Goal: Task Accomplishment & Management: Manage account settings

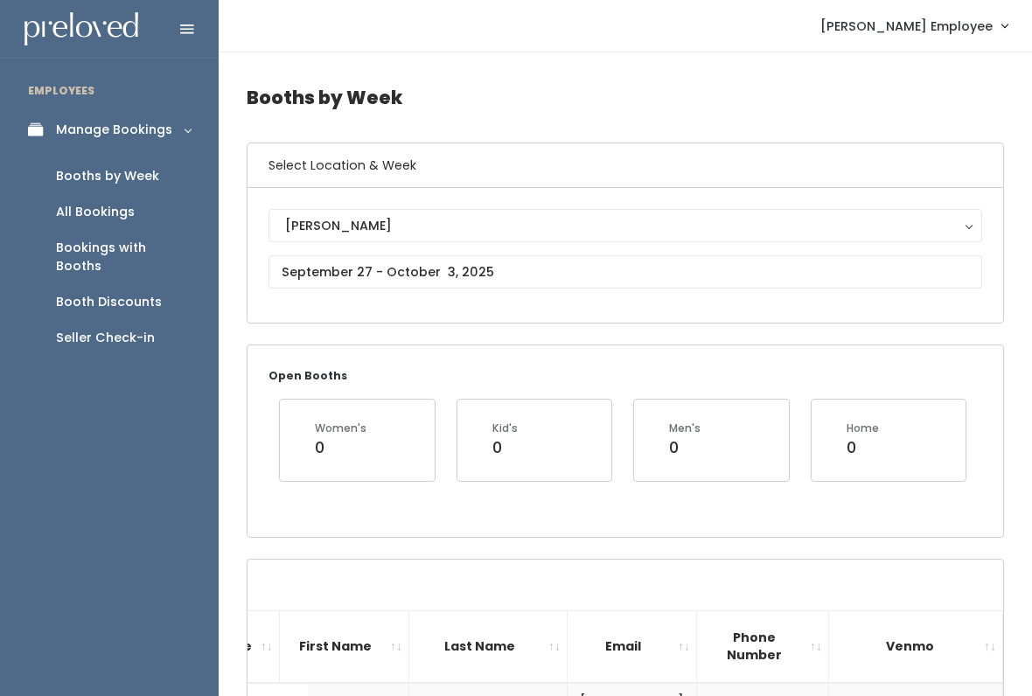
click at [136, 329] on div "Seller Check-in" at bounding box center [105, 338] width 99 height 18
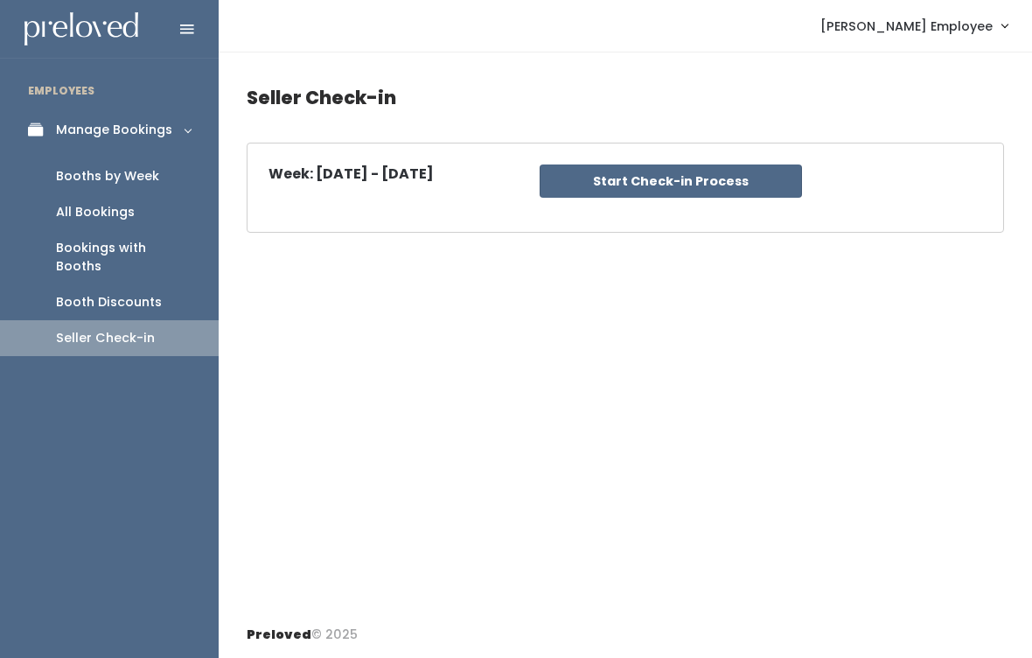
click at [747, 168] on button "Start Check-in Process" at bounding box center [671, 180] width 262 height 33
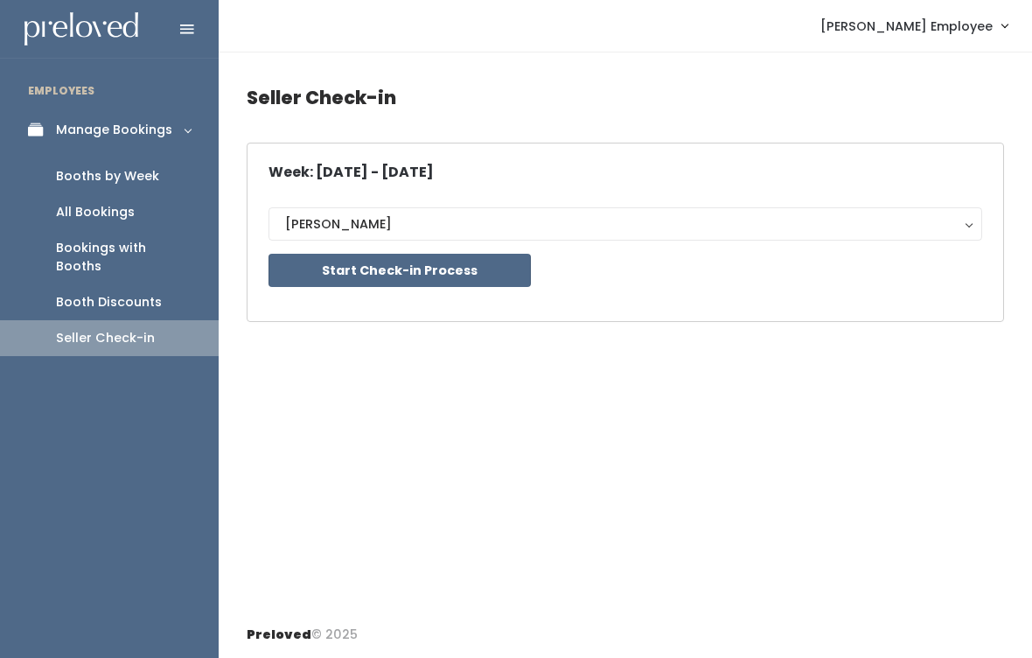
click at [131, 175] on div "Booths by Week" at bounding box center [107, 176] width 103 height 18
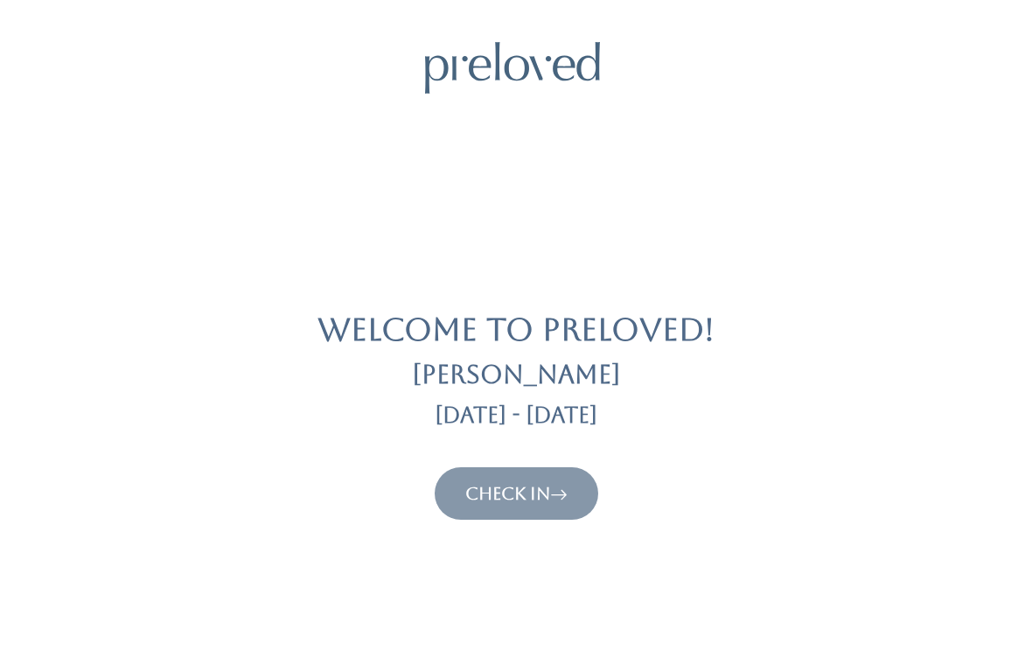
click at [530, 471] on button "Check In" at bounding box center [517, 493] width 164 height 52
click at [585, 505] on button "Check In" at bounding box center [517, 493] width 164 height 52
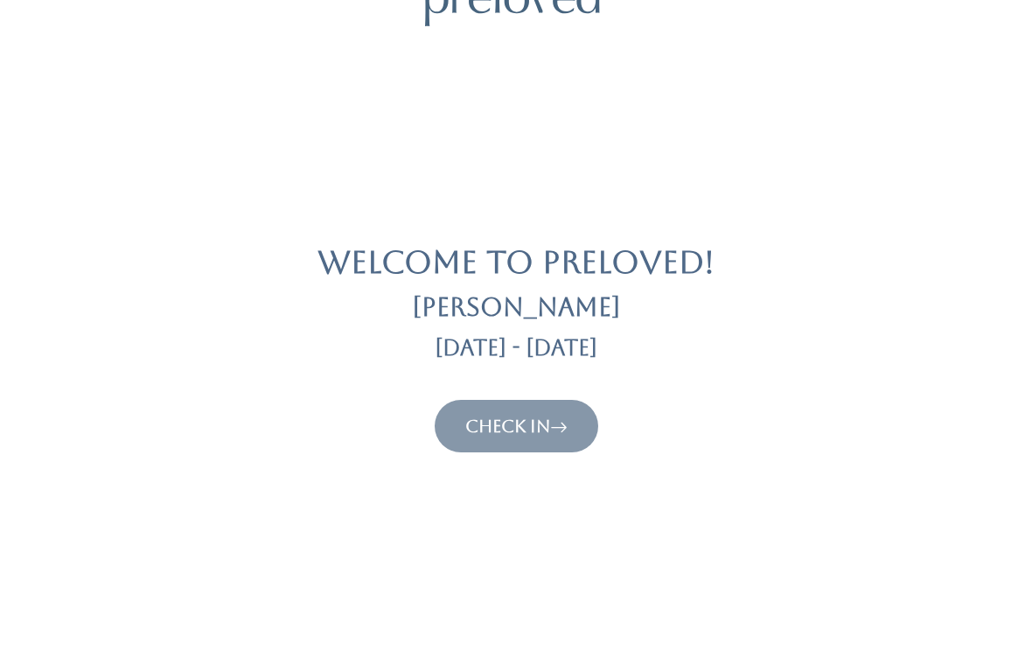
scroll to position [67, 0]
click at [491, 464] on body "Welcome to Preloved! Holladay Sep 27 - Oct 3 Check In Preloved © 2025" at bounding box center [516, 543] width 1032 height 1136
click at [508, 416] on link "Check In" at bounding box center [516, 426] width 102 height 21
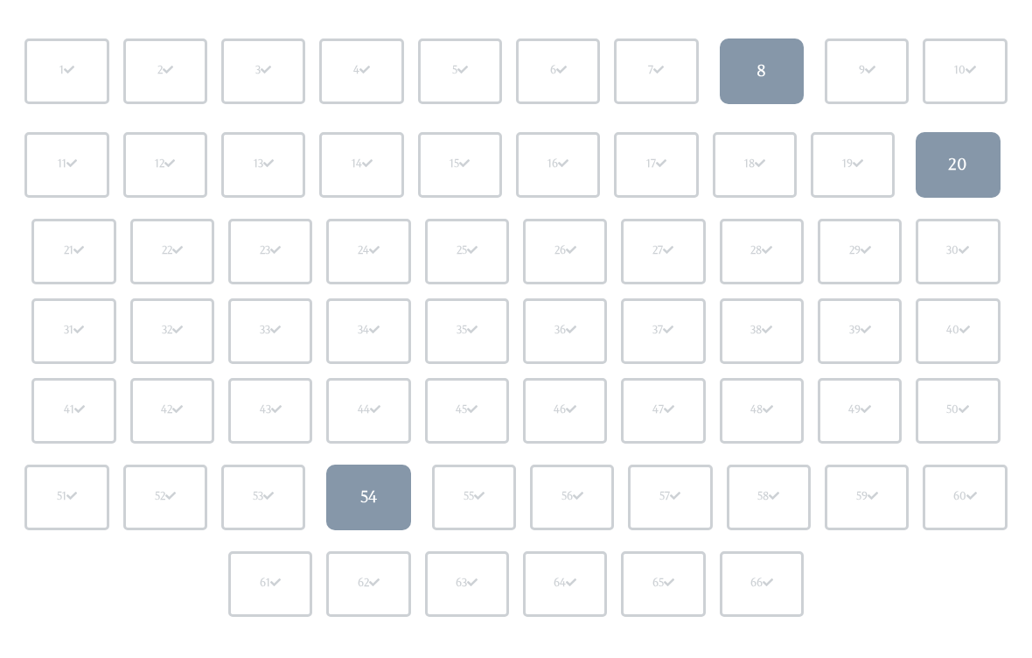
scroll to position [187, 0]
click at [777, 55] on link "8" at bounding box center [762, 75] width 84 height 66
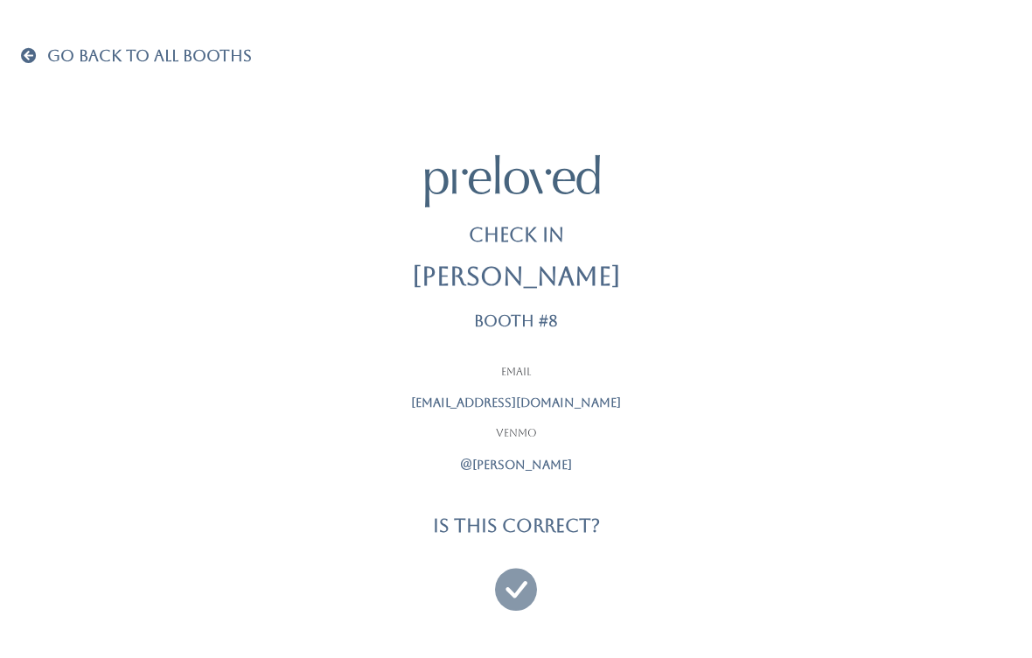
click at [24, 53] on span at bounding box center [32, 55] width 23 height 16
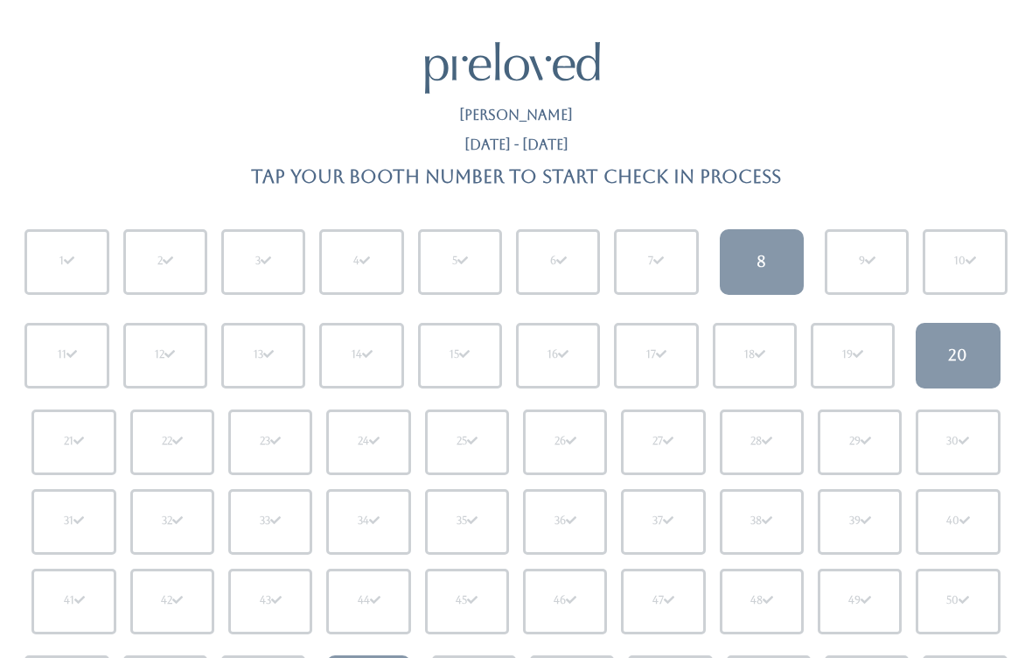
click at [981, 344] on link "20" at bounding box center [958, 356] width 84 height 66
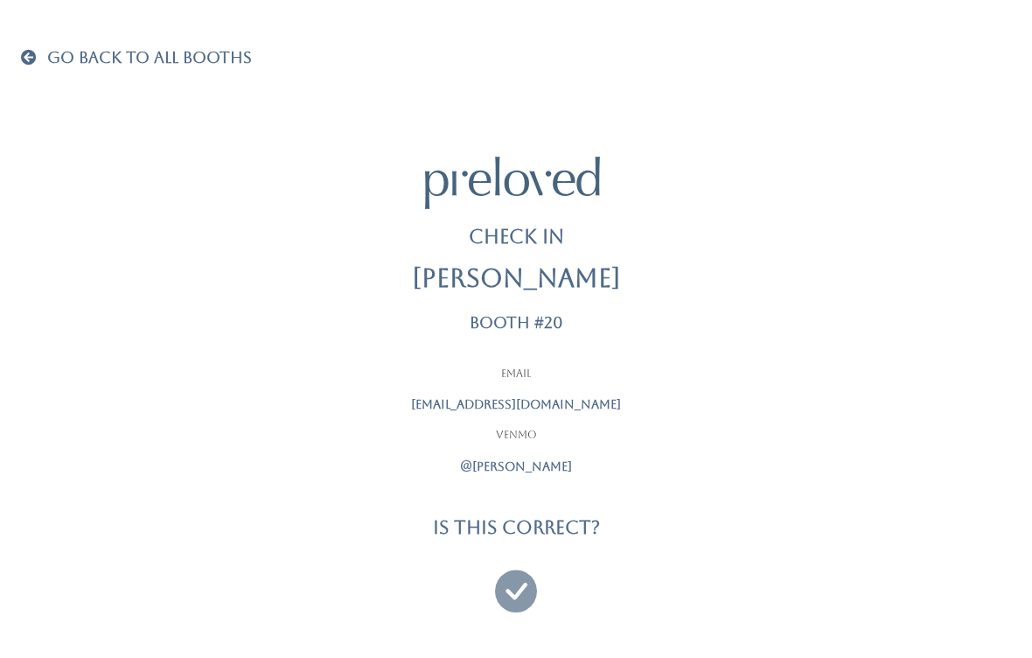
scroll to position [11, 0]
click at [48, 48] on span "Go Back To All Booths" at bounding box center [149, 55] width 205 height 18
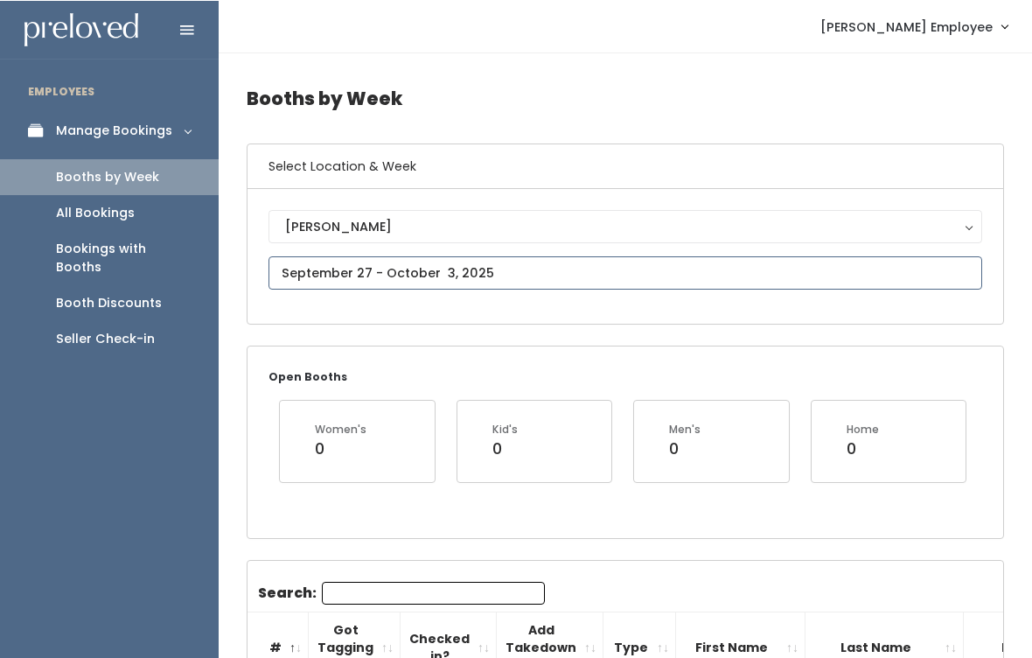
click at [618, 264] on input "text" at bounding box center [626, 271] width 714 height 33
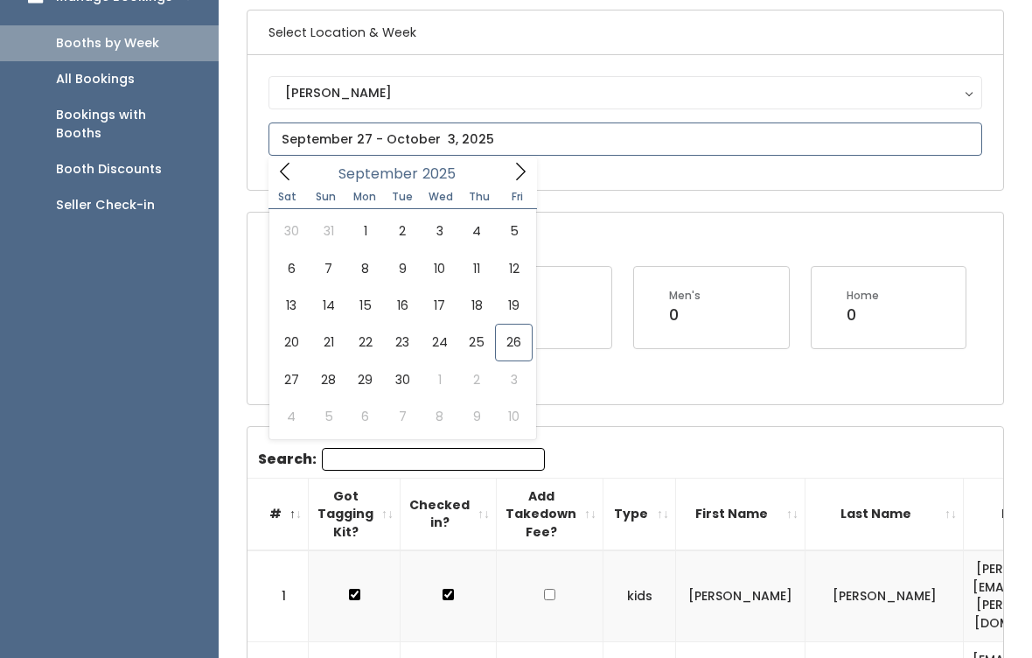
scroll to position [129, 0]
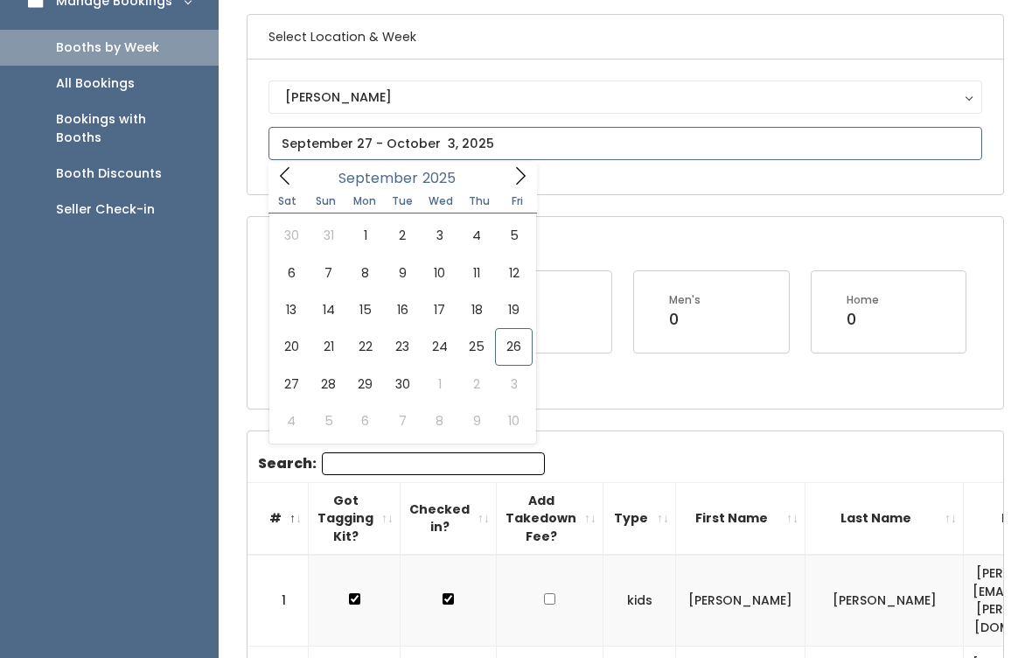
click at [632, 159] on input "text" at bounding box center [626, 143] width 714 height 33
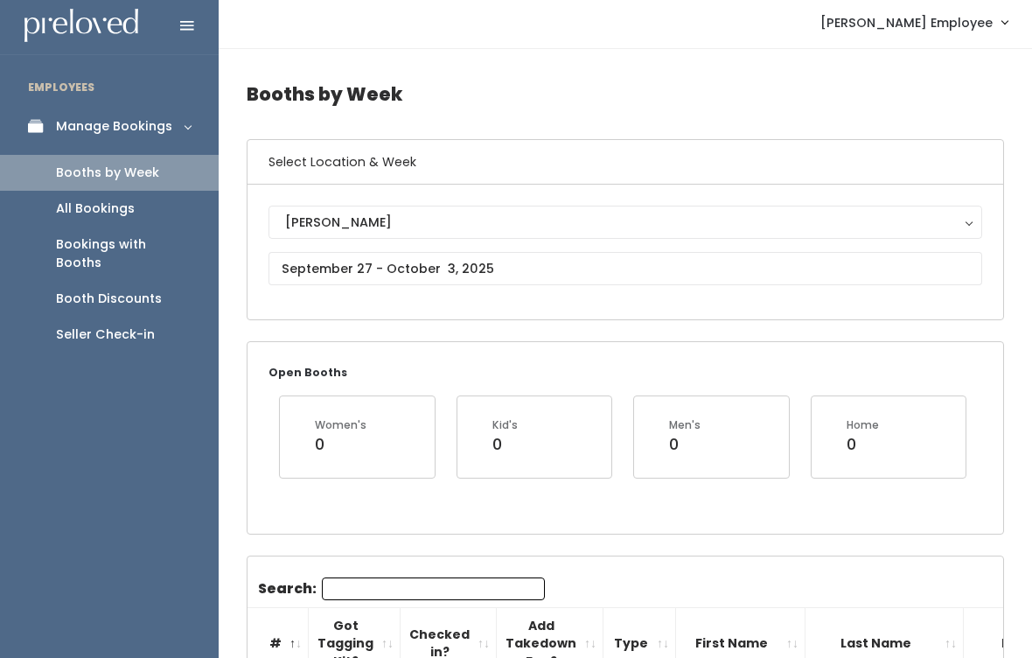
scroll to position [0, 0]
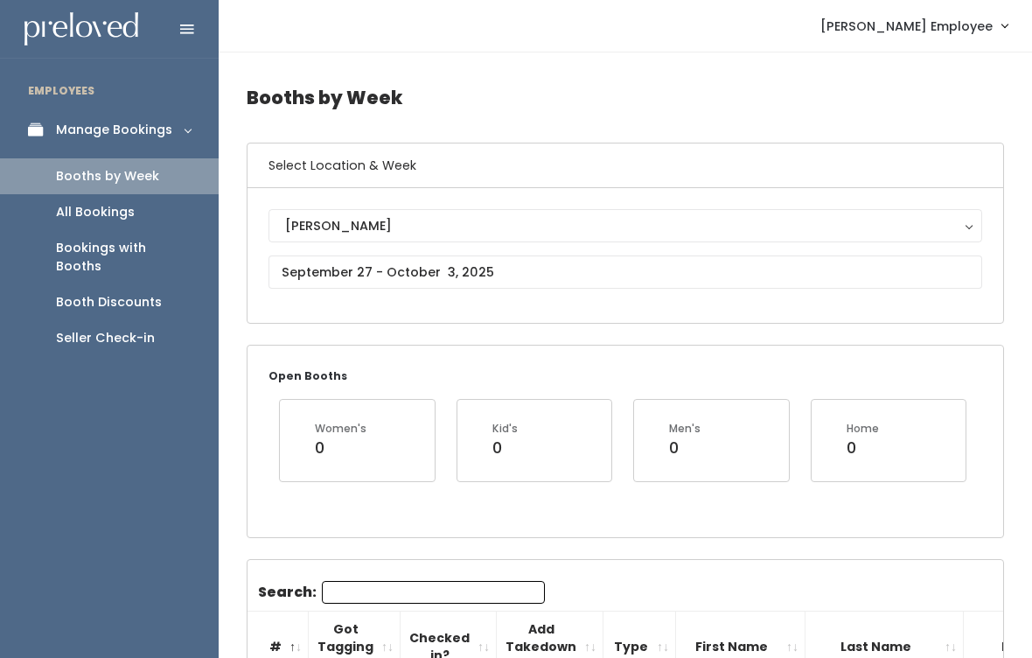
click at [113, 329] on div "Seller Check-in" at bounding box center [105, 338] width 99 height 18
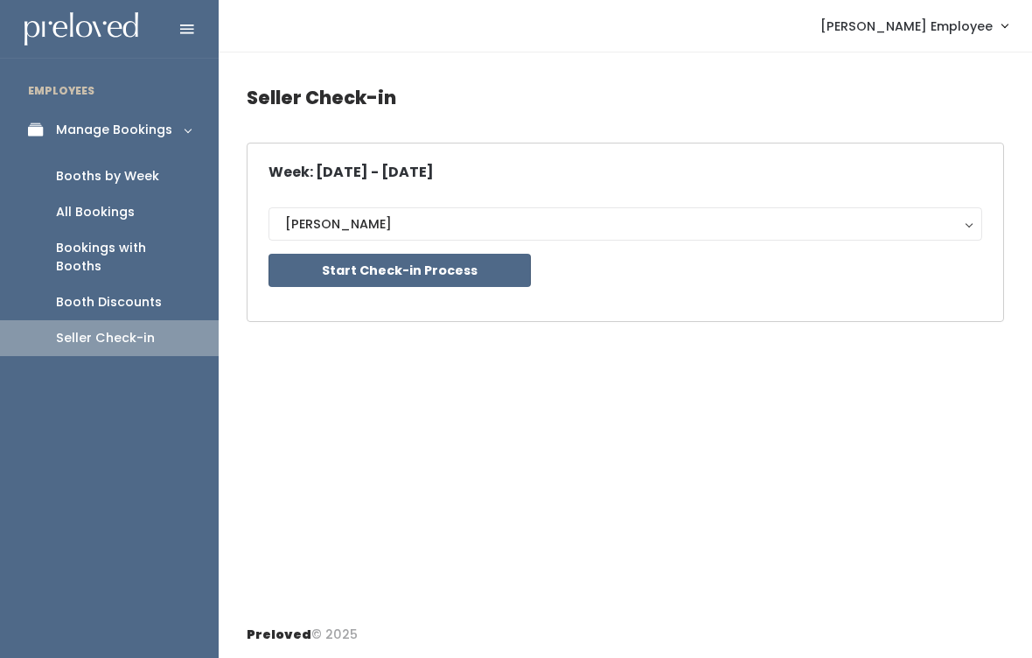
click at [354, 276] on button "Start Check-in Process" at bounding box center [400, 270] width 262 height 33
click at [97, 180] on div "Booths by Week" at bounding box center [107, 176] width 103 height 18
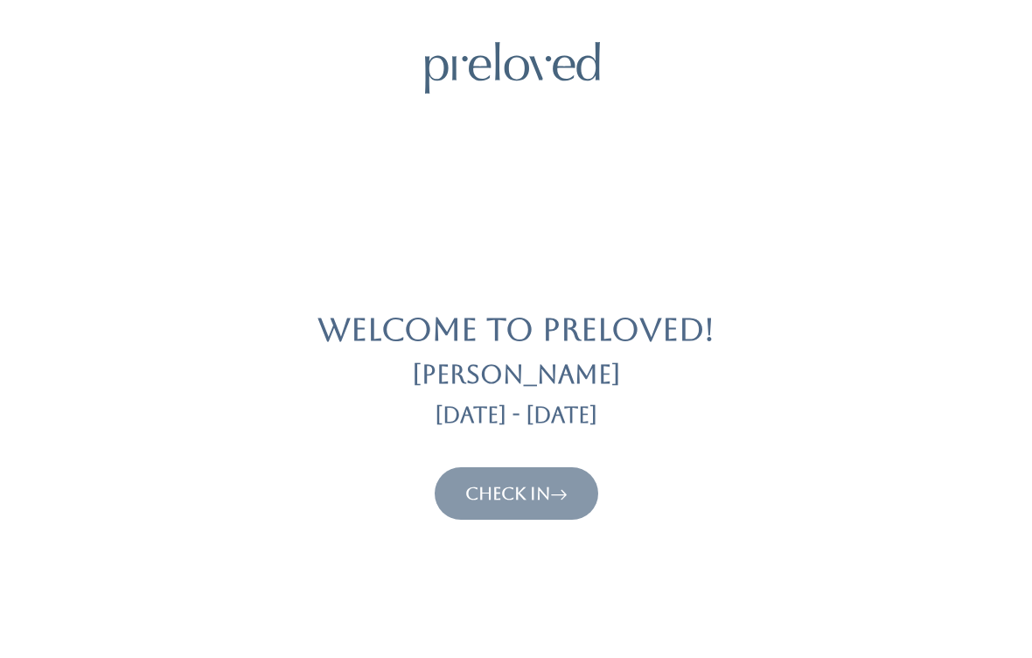
click at [497, 494] on link "Check In" at bounding box center [516, 493] width 102 height 21
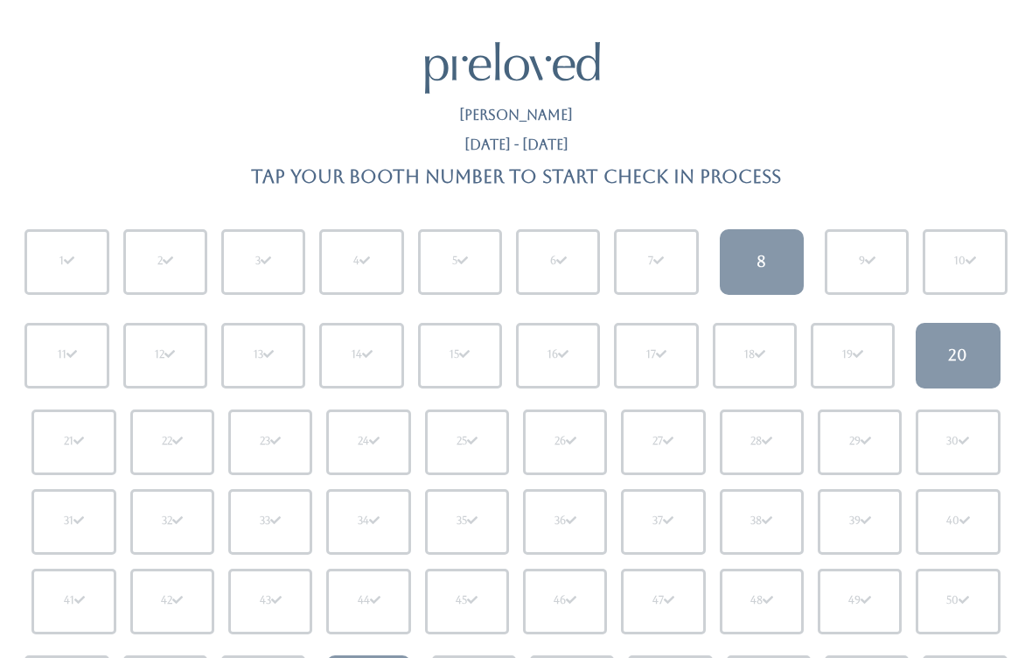
click at [777, 262] on link "8" at bounding box center [762, 262] width 84 height 66
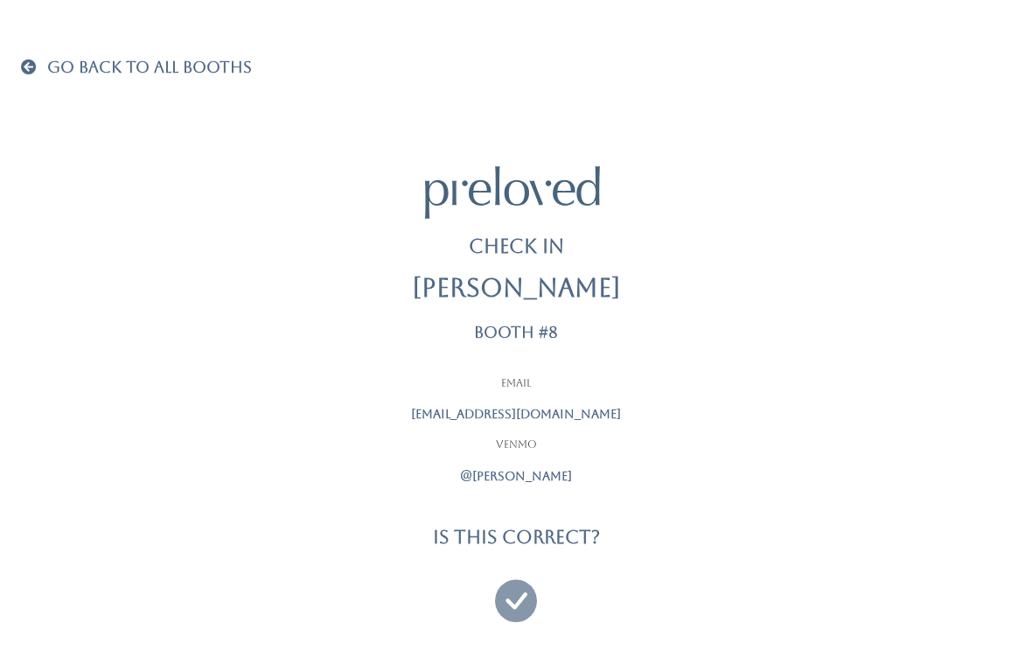
scroll to position [11, 0]
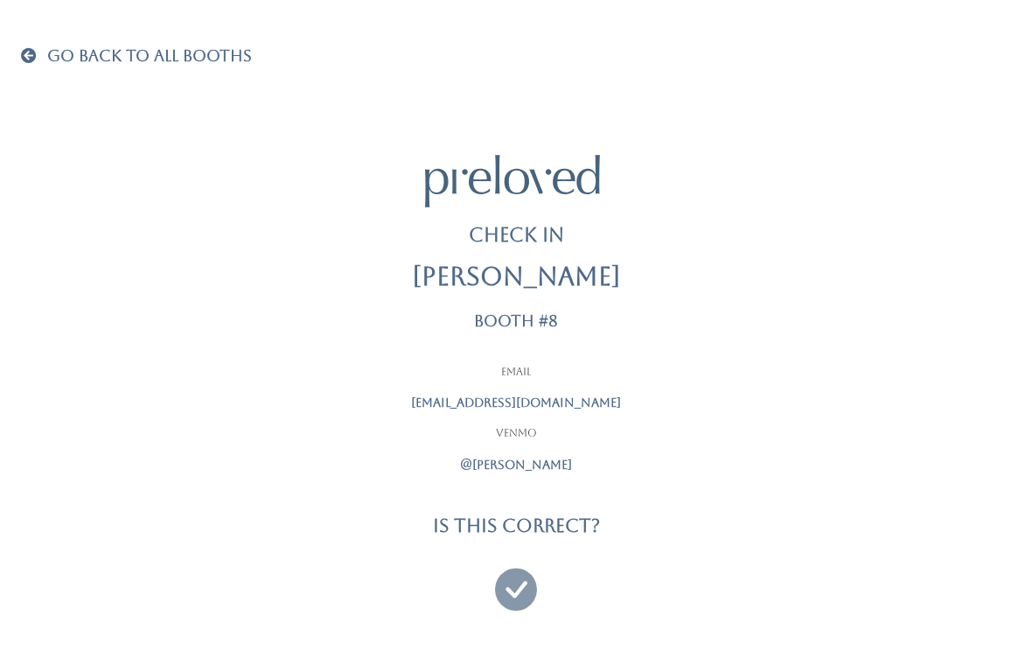
click at [535, 576] on icon at bounding box center [516, 581] width 42 height 59
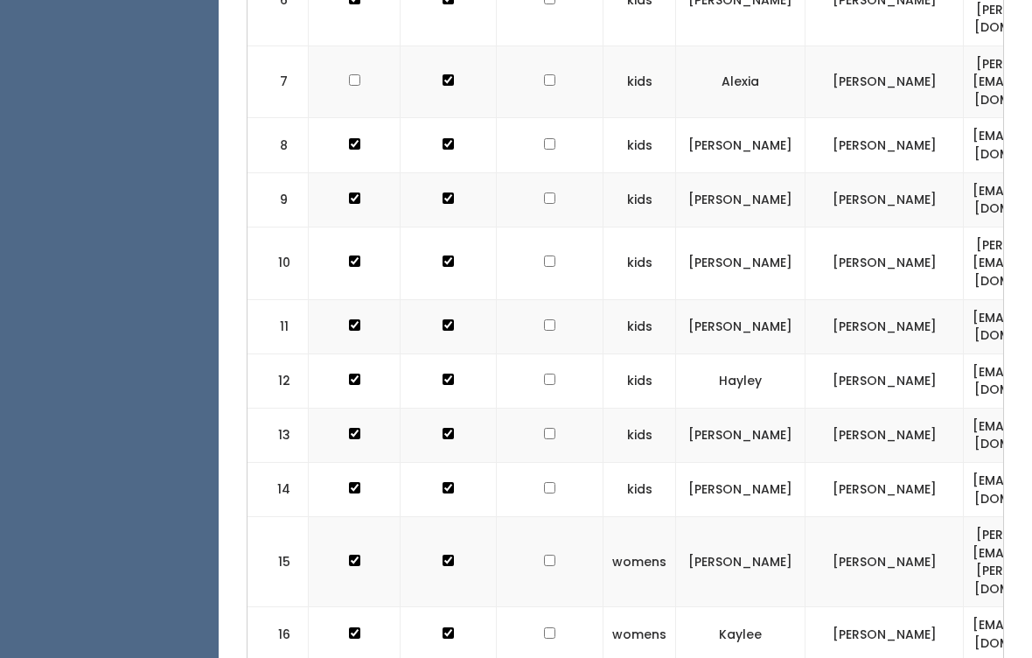
scroll to position [1071, 0]
